Goal: Information Seeking & Learning: Learn about a topic

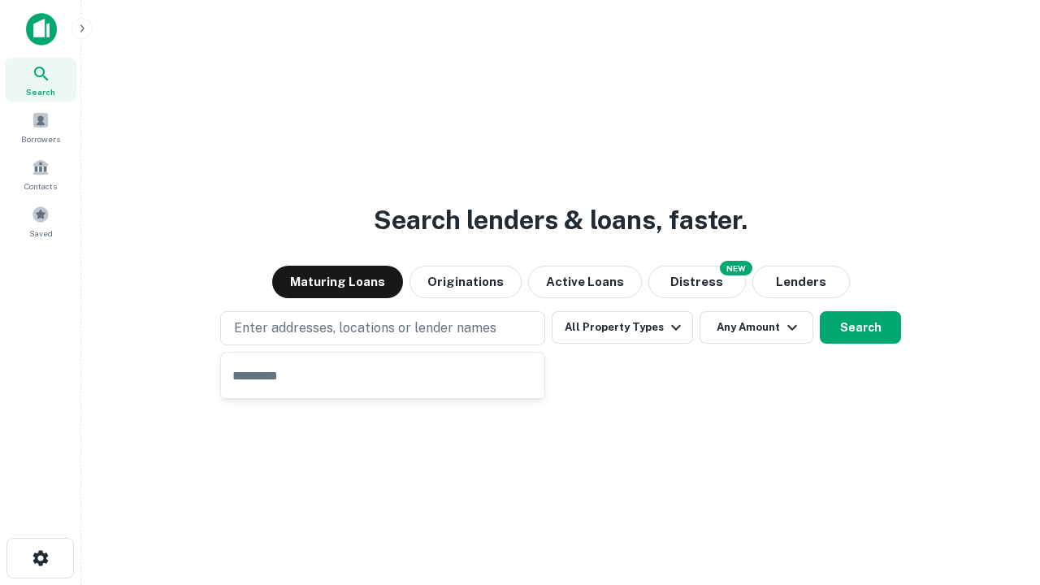
type input "**********"
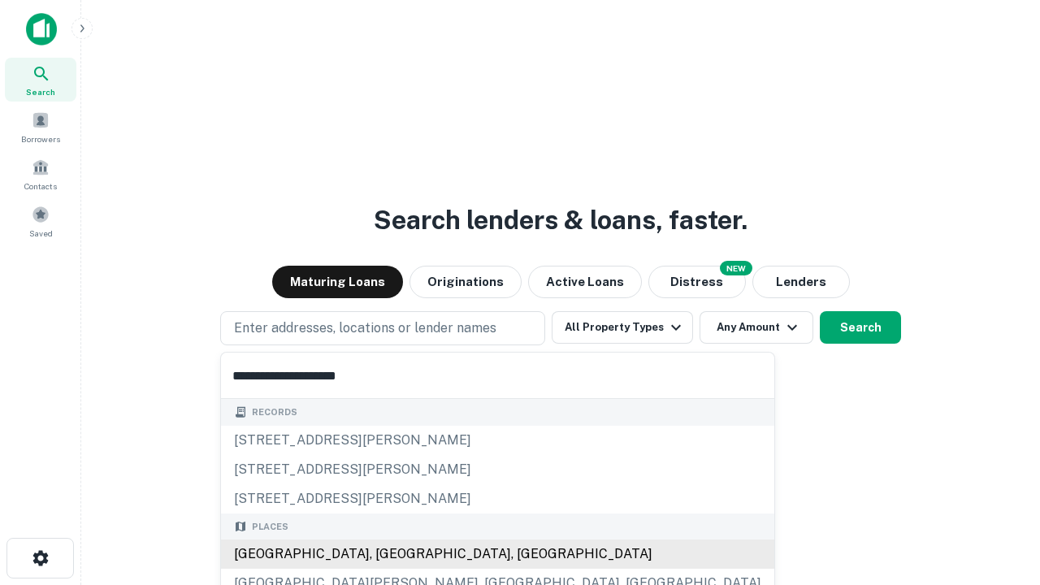
click at [388, 554] on div "[GEOGRAPHIC_DATA], [GEOGRAPHIC_DATA], [GEOGRAPHIC_DATA]" at bounding box center [497, 554] width 553 height 29
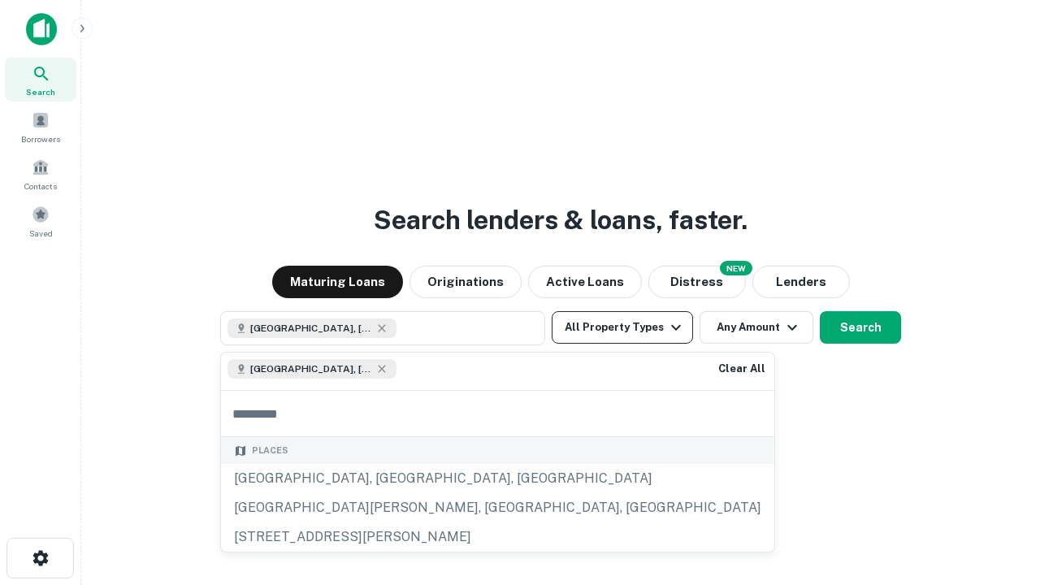
click at [622, 328] on button "All Property Types" at bounding box center [622, 327] width 141 height 33
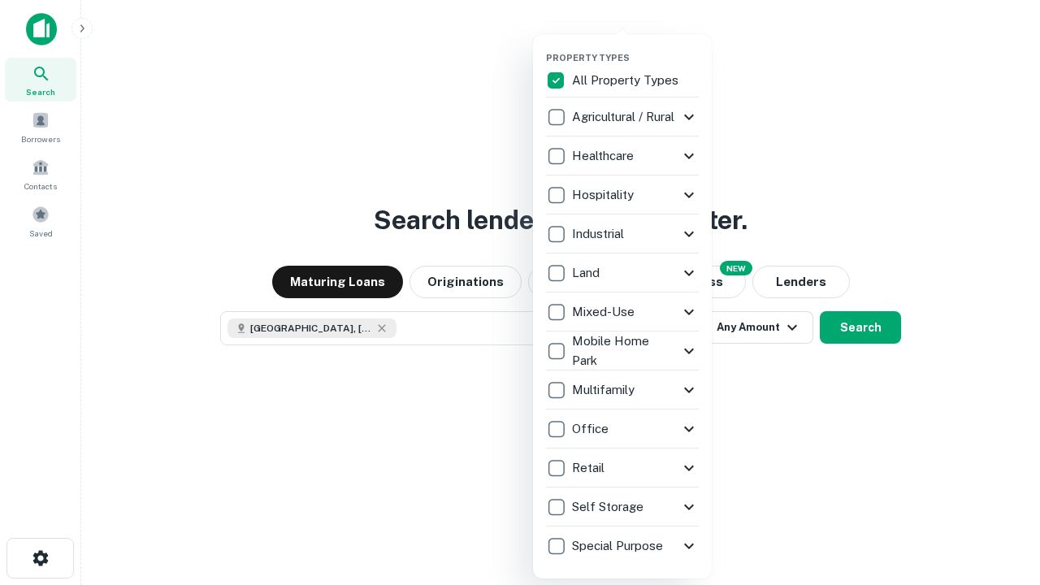
click at [636, 47] on button "button" at bounding box center [635, 47] width 179 height 1
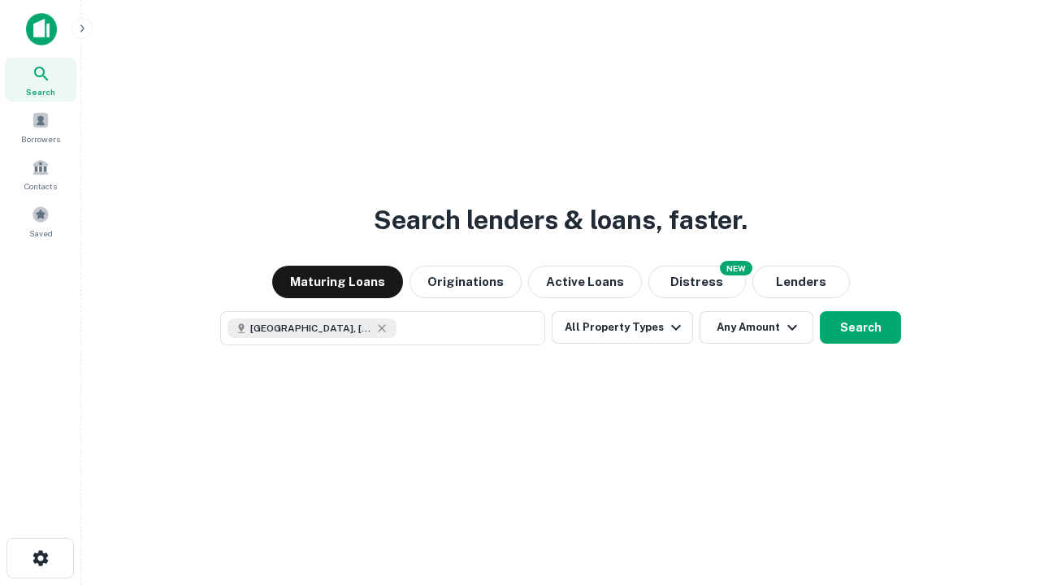
scroll to position [26, 0]
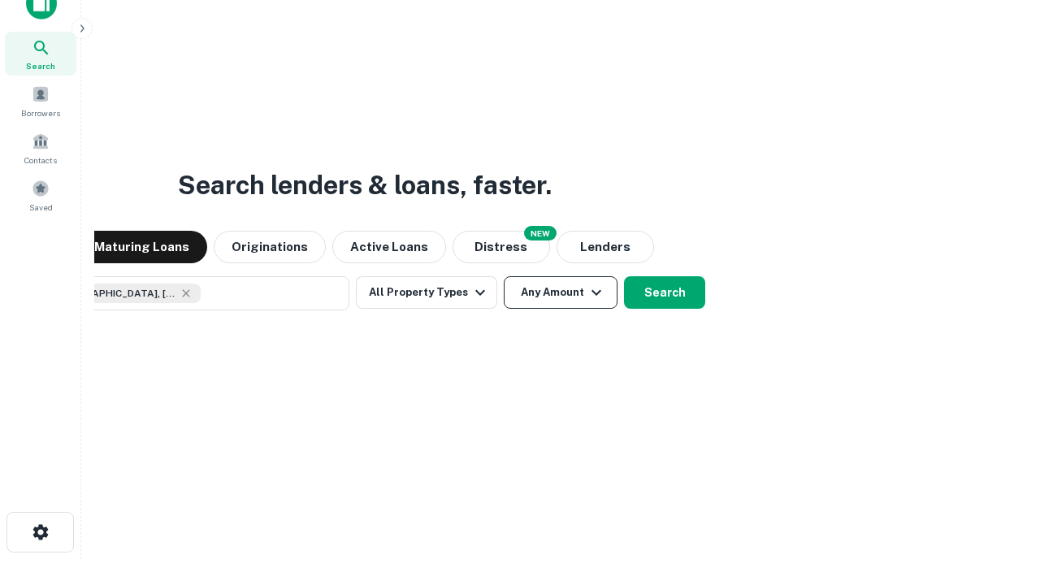
click at [504, 276] on button "Any Amount" at bounding box center [561, 292] width 114 height 33
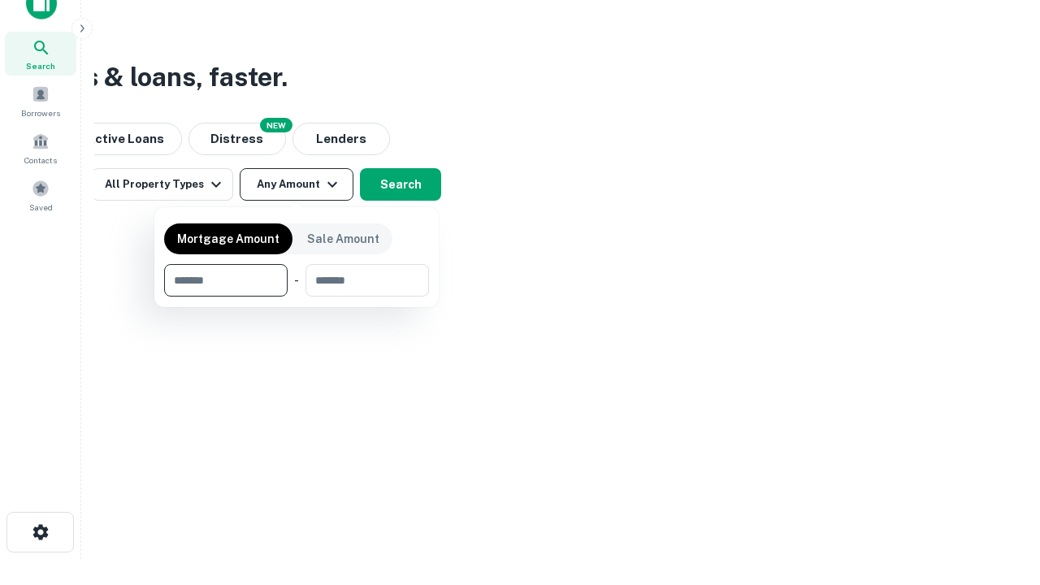
type input "*******"
click at [297, 297] on button "button" at bounding box center [296, 297] width 265 height 1
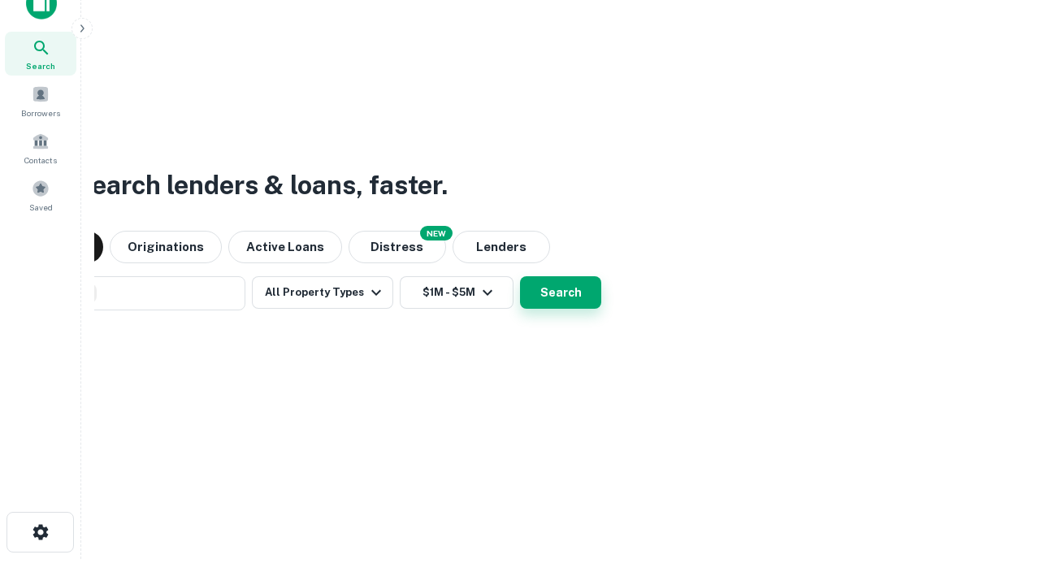
click at [520, 276] on button "Search" at bounding box center [560, 292] width 81 height 33
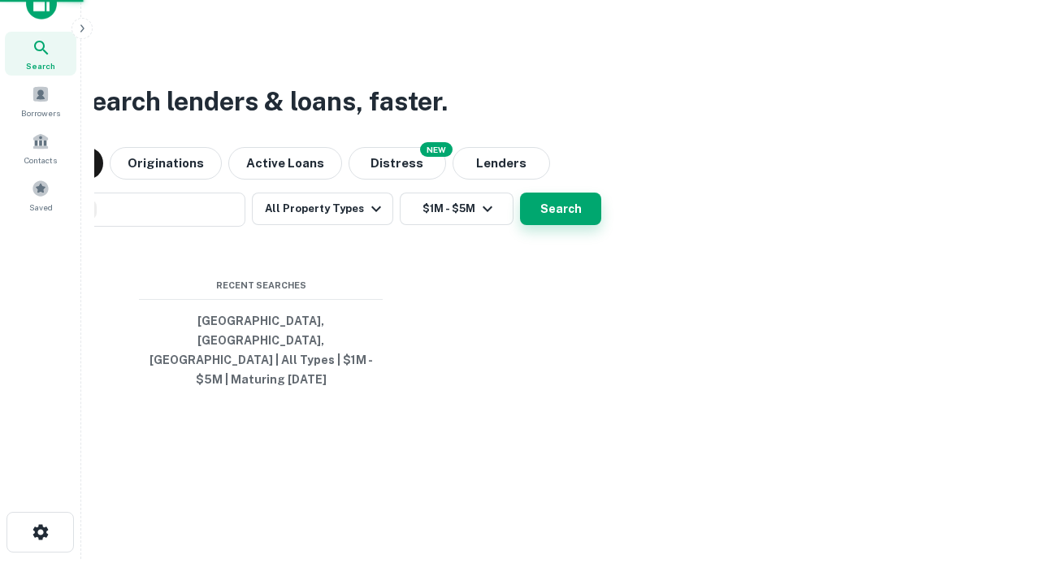
scroll to position [53, 460]
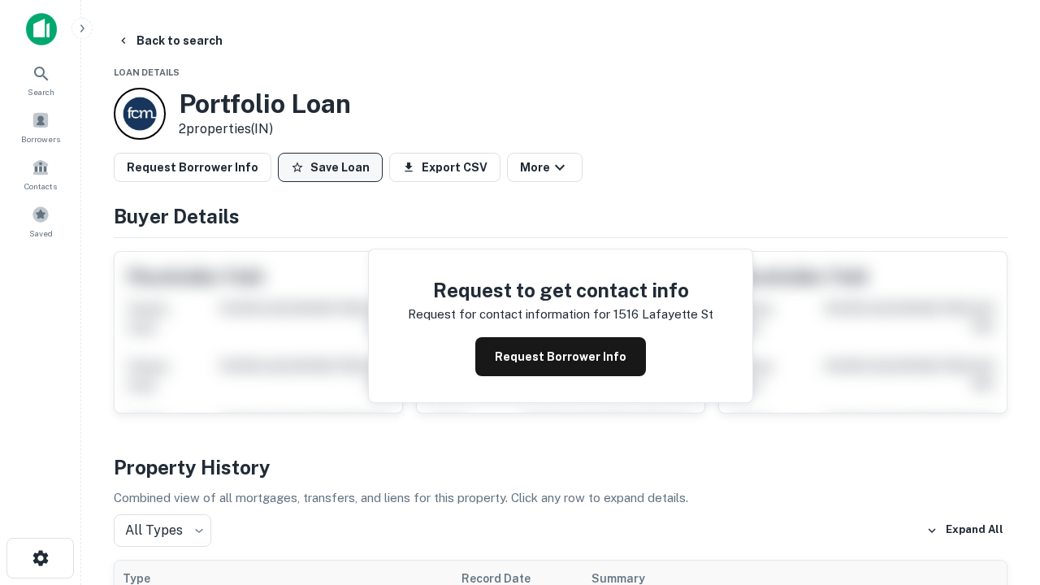
click at [330, 167] on button "Save Loan" at bounding box center [330, 167] width 105 height 29
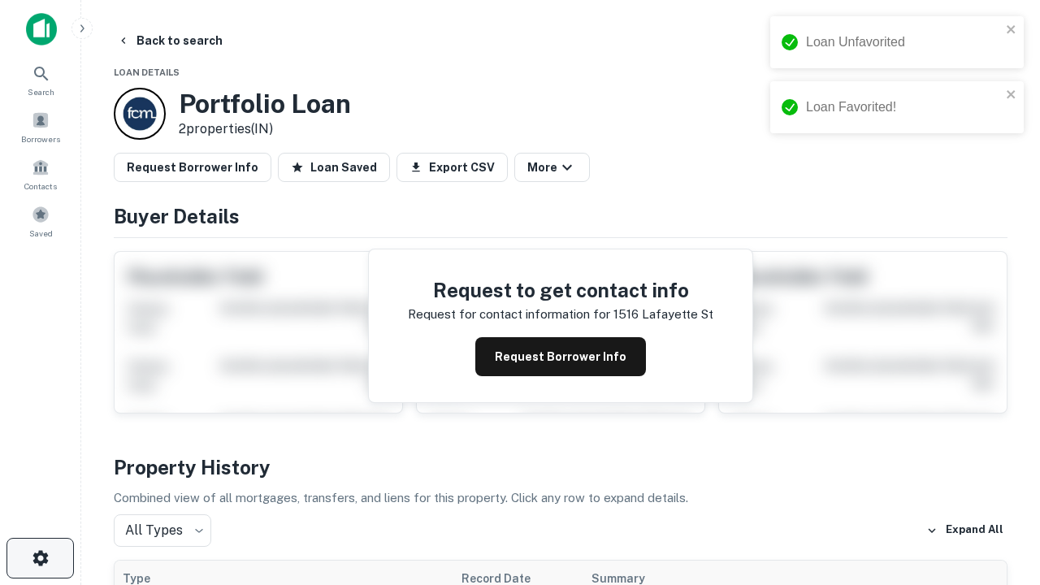
click at [40, 558] on icon "button" at bounding box center [41, 559] width 20 height 20
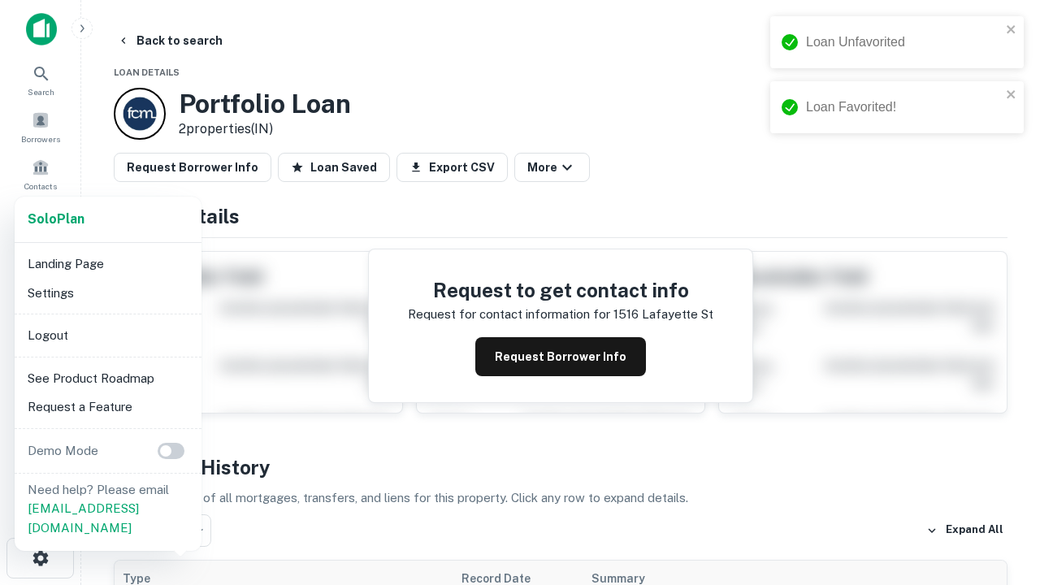
click at [107, 335] on li "Logout" at bounding box center [108, 335] width 174 height 29
